Goal: Find specific page/section: Find specific page/section

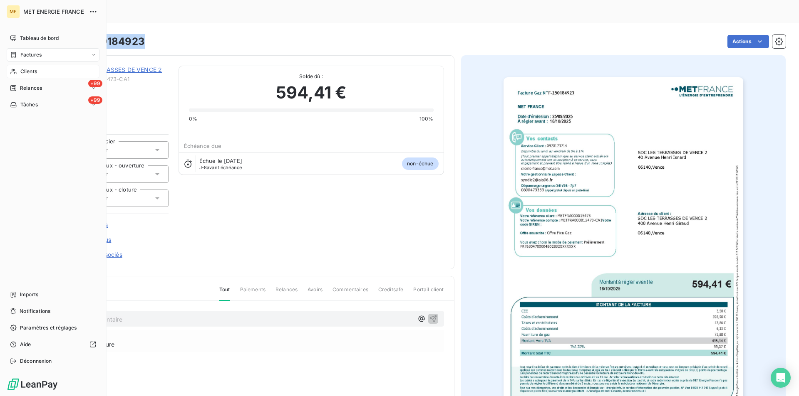
click at [24, 69] on span "Clients" at bounding box center [28, 71] width 17 height 7
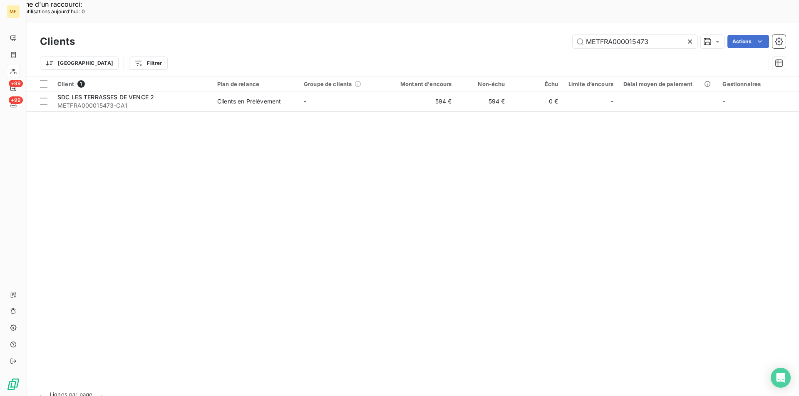
drag, startPoint x: 653, startPoint y: 20, endPoint x: 492, endPoint y: 18, distance: 161.8
click at [492, 35] on div "METFRA000015473 Actions" at bounding box center [435, 41] width 700 height 13
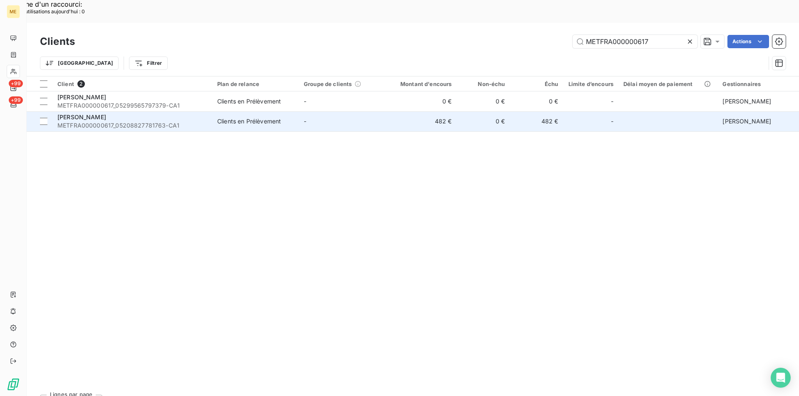
type input "METFRA000000617"
click at [111, 121] on span "METFRA000000617_05208827781763-CA1" at bounding box center [132, 125] width 150 height 8
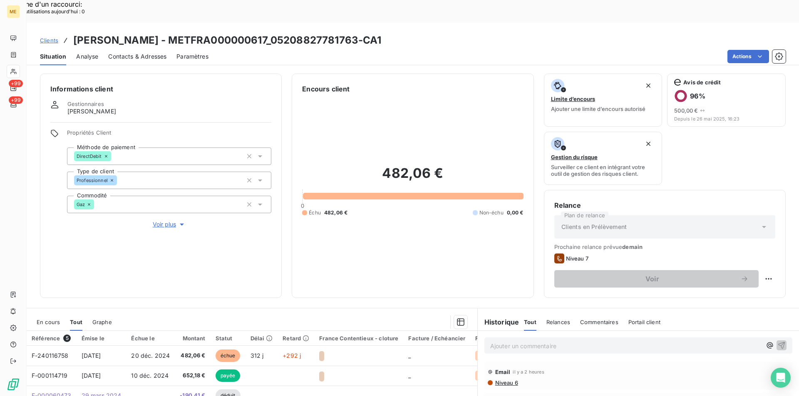
scroll to position [97, 0]
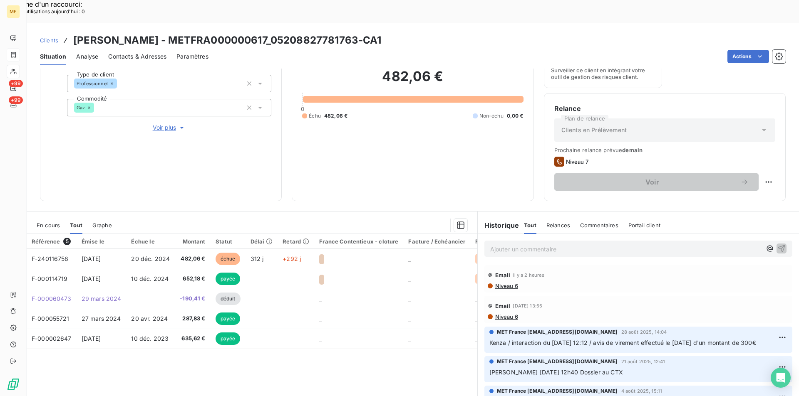
click at [48, 37] on span "Clients" at bounding box center [49, 40] width 18 height 7
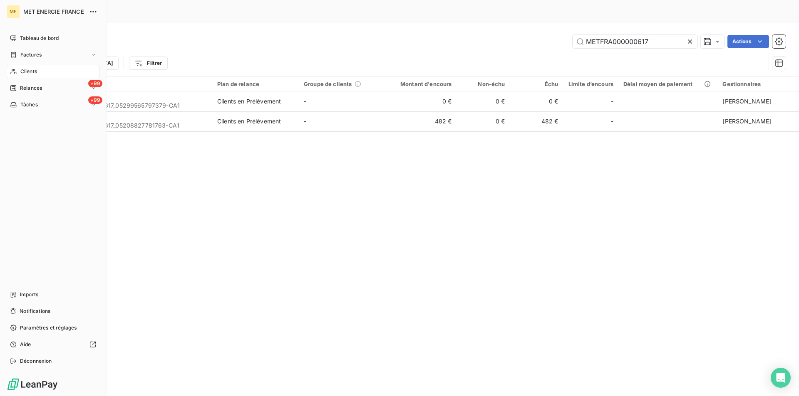
click at [37, 70] on span "Clients" at bounding box center [28, 71] width 17 height 7
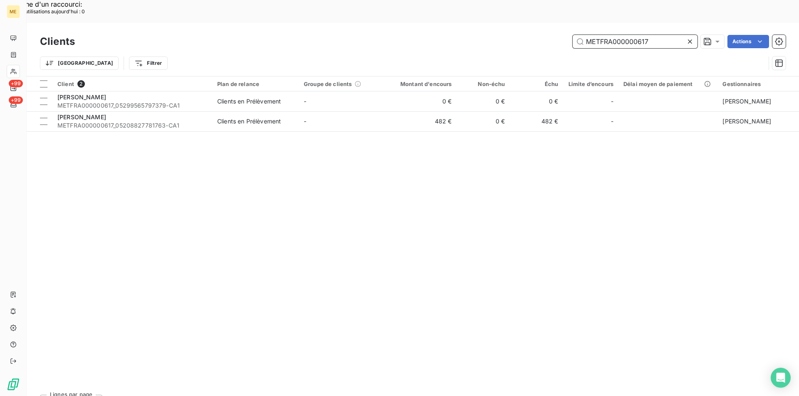
drag, startPoint x: 667, startPoint y: 17, endPoint x: 517, endPoint y: 17, distance: 149.7
click at [517, 35] on div "METFRA000000617 Actions" at bounding box center [435, 41] width 700 height 13
paste input "328"
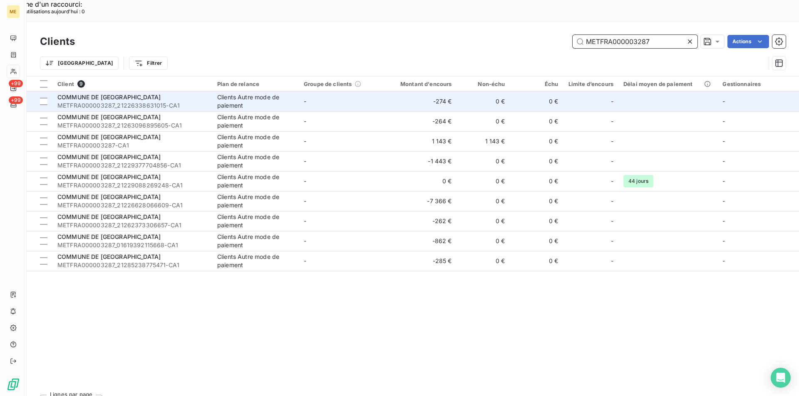
type input "METFRA000003287"
click at [134, 101] on span "METFRA000003287_21226338631015-CA1" at bounding box center [132, 105] width 150 height 8
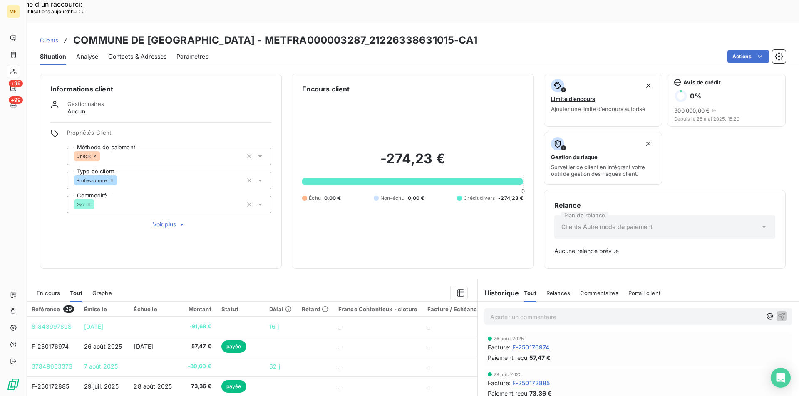
click at [51, 37] on span "Clients" at bounding box center [49, 40] width 18 height 7
